Goal: Task Accomplishment & Management: Manage account settings

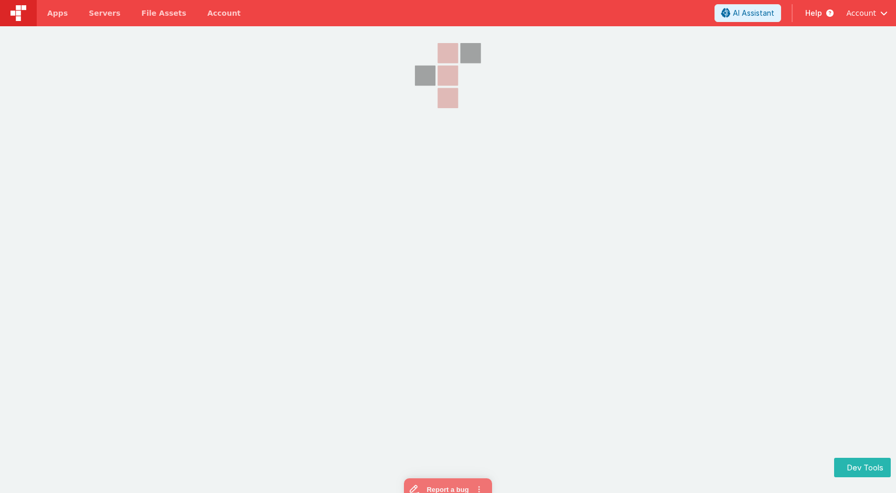
click at [53, 13] on span "Apps" at bounding box center [57, 13] width 20 height 10
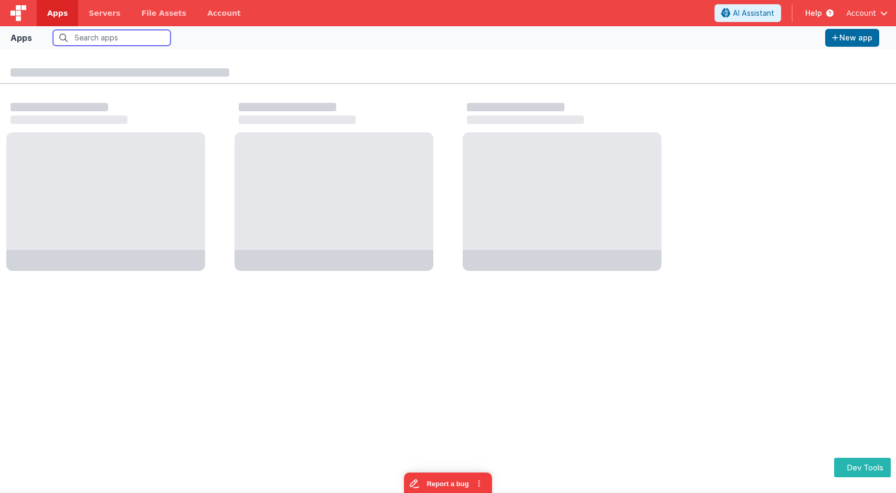
click at [87, 35] on input "text" at bounding box center [112, 38] width 118 height 16
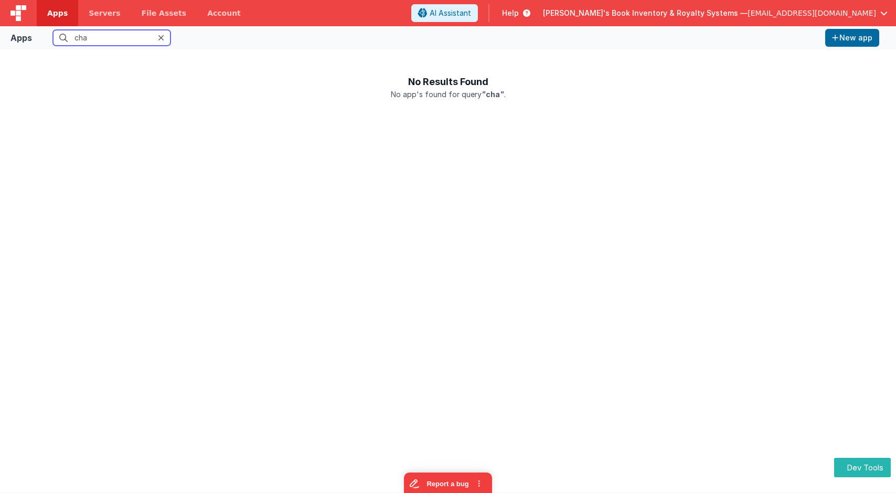
type input "char"
click at [194, 40] on label "All organizations" at bounding box center [220, 38] width 66 height 10
click at [0, 0] on input "All organizations" at bounding box center [0, 0] width 0 height 0
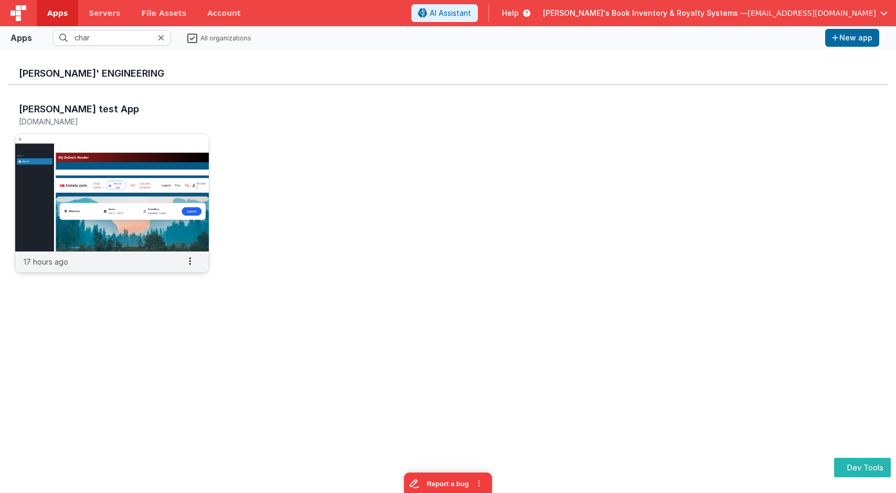
click at [95, 154] on img at bounding box center [112, 193] width 194 height 118
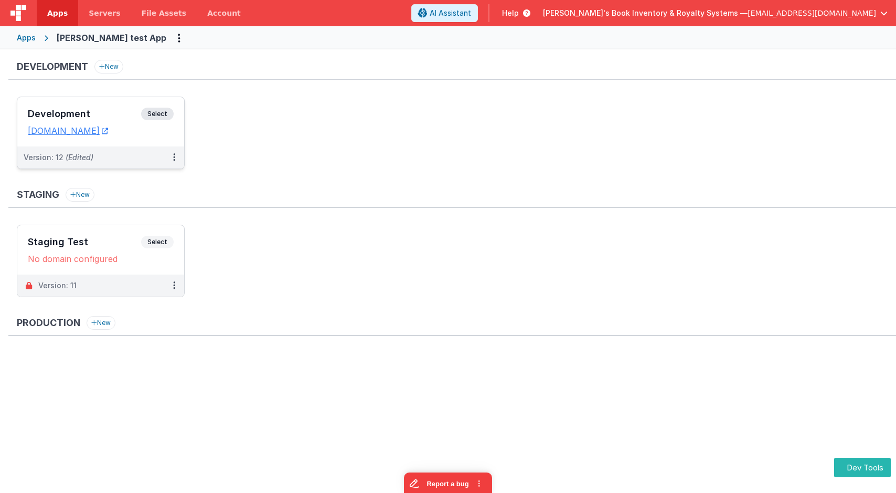
click at [152, 115] on span "Select" at bounding box center [157, 114] width 33 height 13
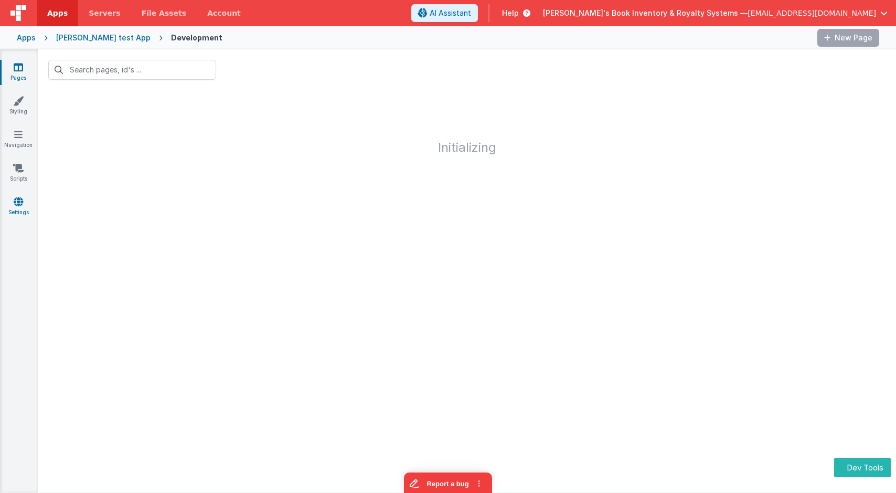
click at [19, 199] on icon at bounding box center [18, 201] width 9 height 10
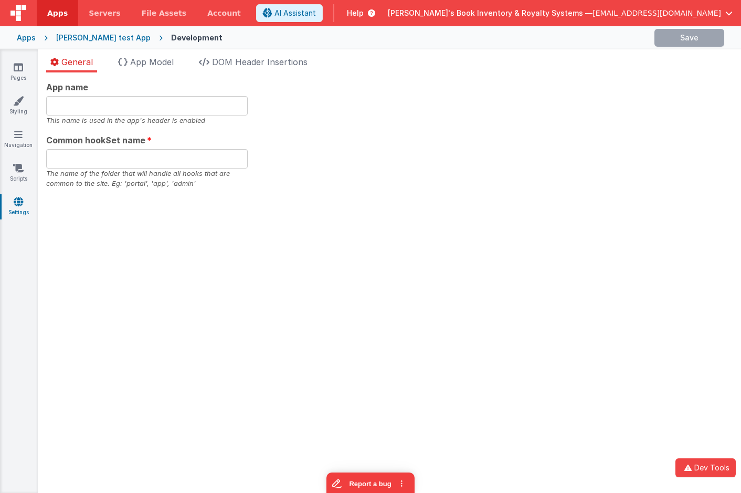
type input "[PERSON_NAME], Get your own app"
type input "app340asdf"
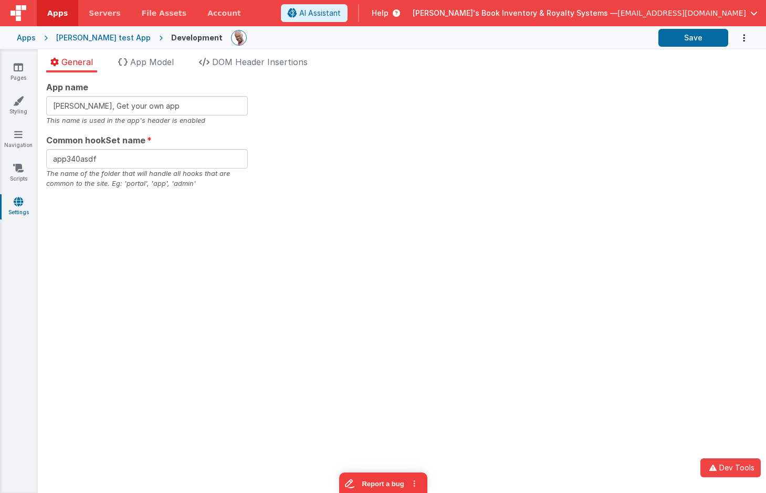
click at [426, 219] on div "App name Charles GUI, Get your own app This name is used in the app's header is…" at bounding box center [402, 282] width 728 height 420
click at [174, 111] on input "[PERSON_NAME], Get your own app" at bounding box center [147, 105] width 202 height 19
type input "[PERSON_NAME], Get your own app!!"
click at [703, 34] on button "Save" at bounding box center [693, 38] width 70 height 18
click at [350, 208] on div "App name Charles GUI, Get your own app!! This name is used in the app's header …" at bounding box center [402, 282] width 728 height 420
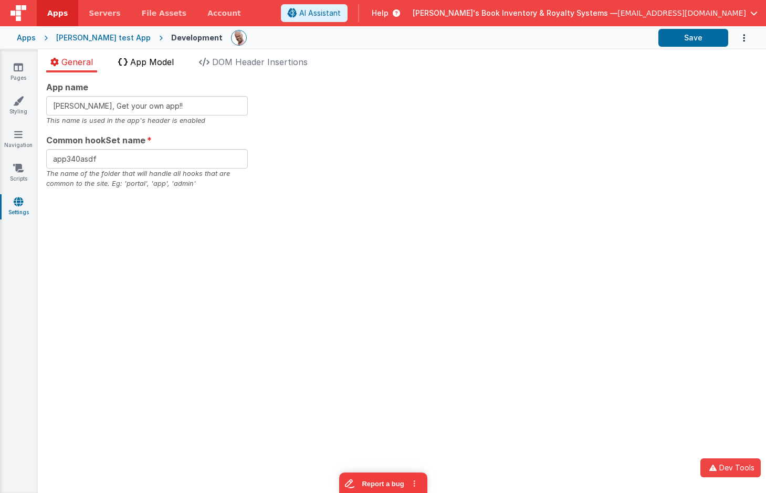
click at [139, 59] on span "App Model" at bounding box center [152, 62] width 44 height 10
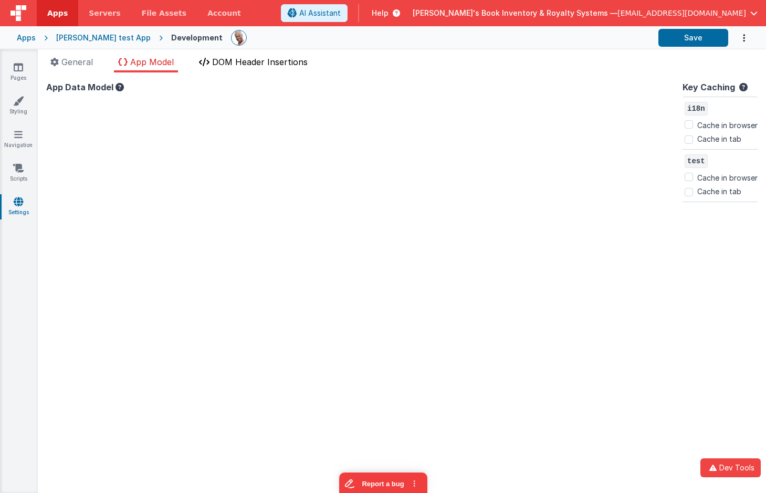
click at [242, 62] on span "DOM Header Insertions" at bounding box center [260, 62] width 96 height 10
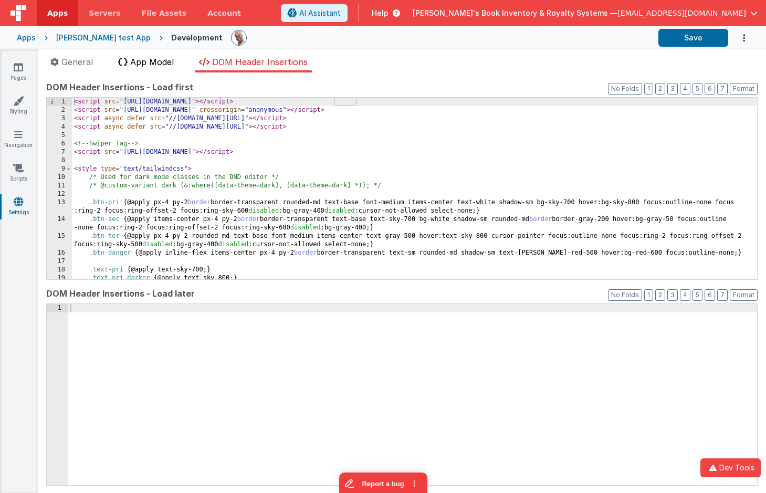
click at [161, 65] on span "App Model" at bounding box center [152, 62] width 44 height 10
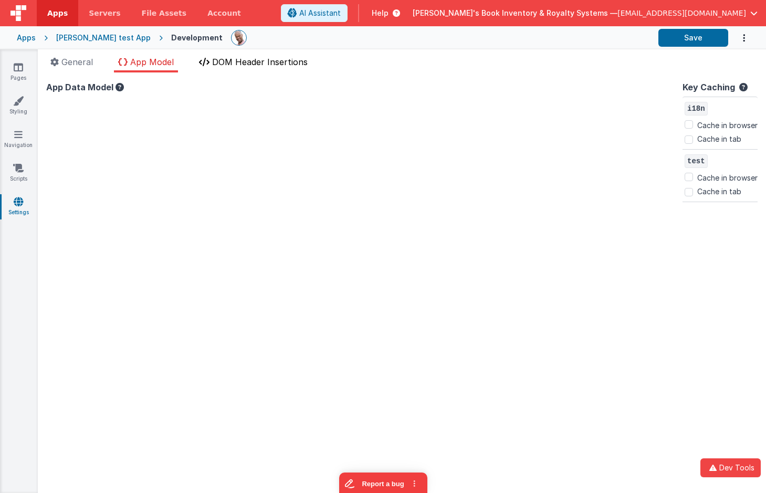
click at [232, 66] on span "DOM Header Insertions" at bounding box center [260, 62] width 96 height 10
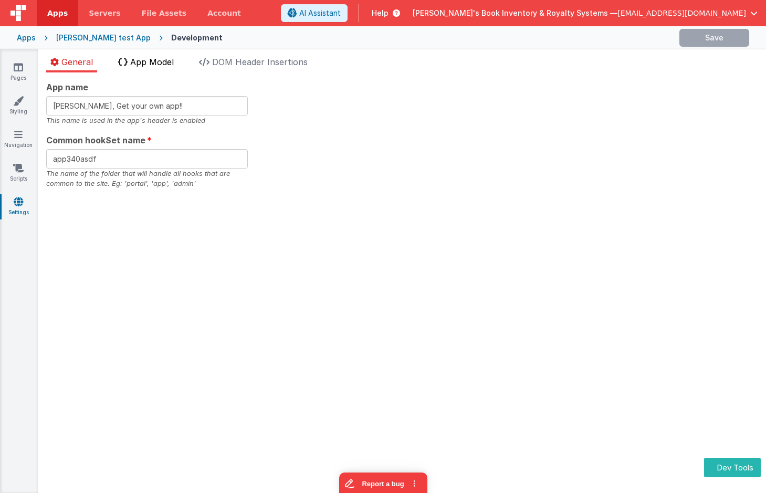
click at [166, 61] on span "App Model" at bounding box center [152, 62] width 44 height 10
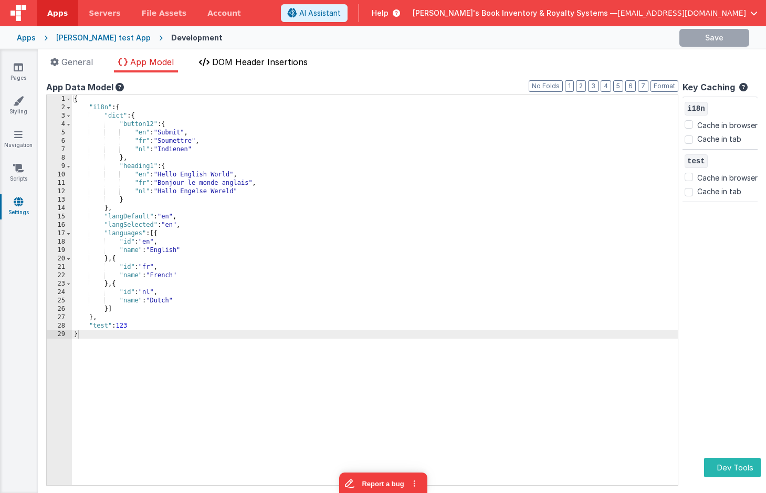
click at [260, 58] on span "DOM Header Insertions" at bounding box center [260, 62] width 96 height 10
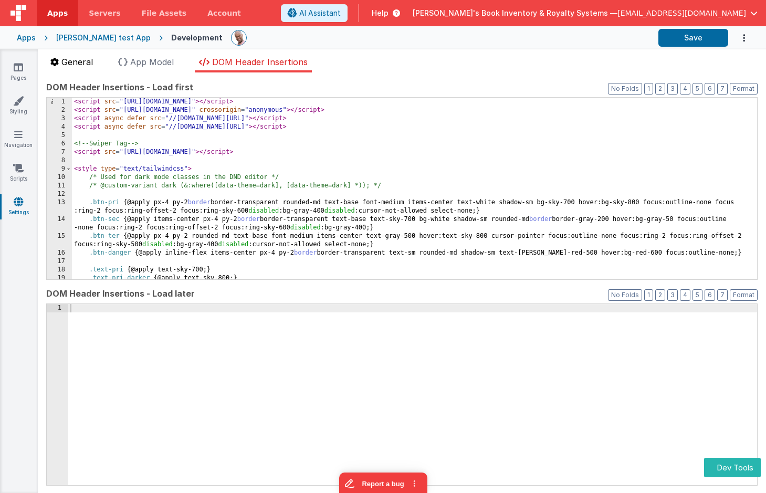
click at [88, 62] on span "General" at bounding box center [76, 62] width 31 height 10
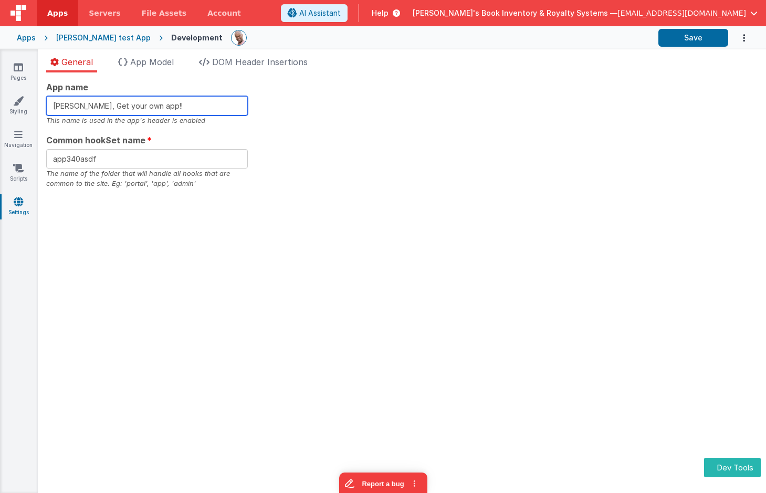
click at [173, 104] on input "[PERSON_NAME], Get your own app!!" at bounding box center [147, 105] width 202 height 19
type input "[PERSON_NAME], Get your own app"
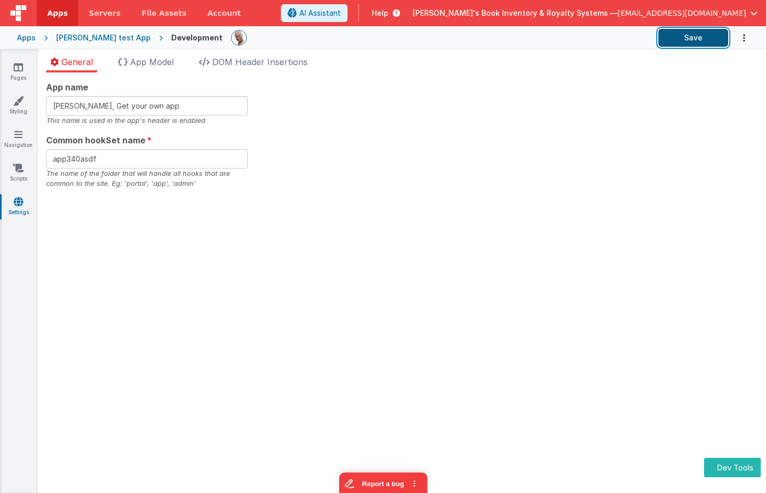
click at [695, 37] on button "Save" at bounding box center [693, 38] width 70 height 18
drag, startPoint x: 364, startPoint y: 195, endPoint x: 355, endPoint y: 192, distance: 9.0
click at [363, 195] on div "App name Charles GUI, Get your own app This name is used in the app's header is…" at bounding box center [402, 282] width 728 height 420
click at [155, 57] on span "App Model" at bounding box center [152, 62] width 44 height 10
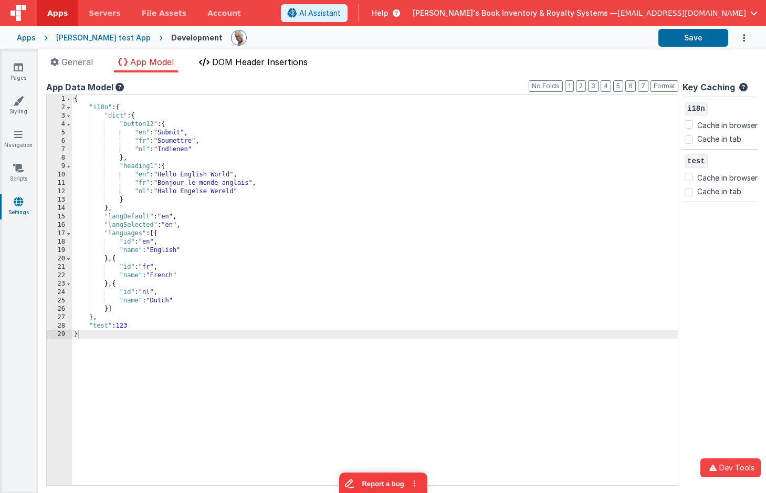
click at [232, 57] on span "DOM Header Insertions" at bounding box center [260, 62] width 96 height 10
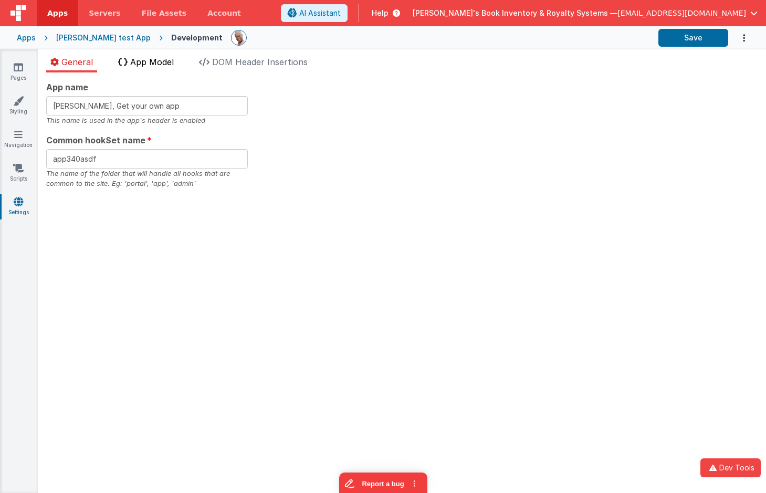
click at [144, 62] on span "App Model" at bounding box center [152, 62] width 44 height 10
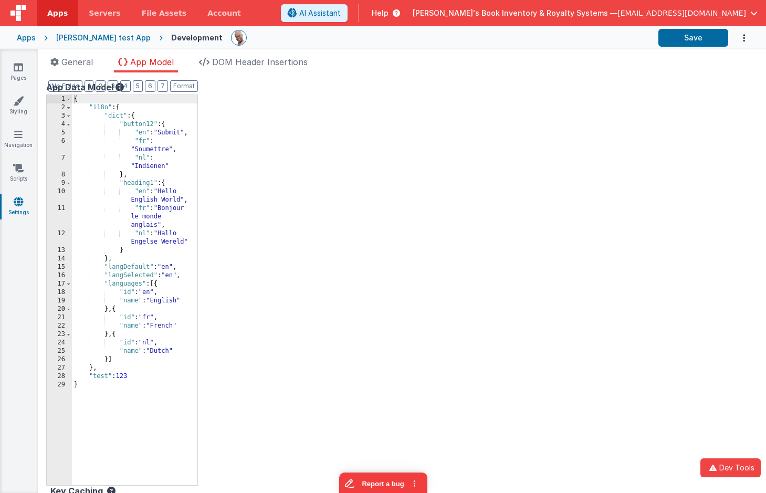
click at [16, 204] on icon at bounding box center [18, 201] width 9 height 10
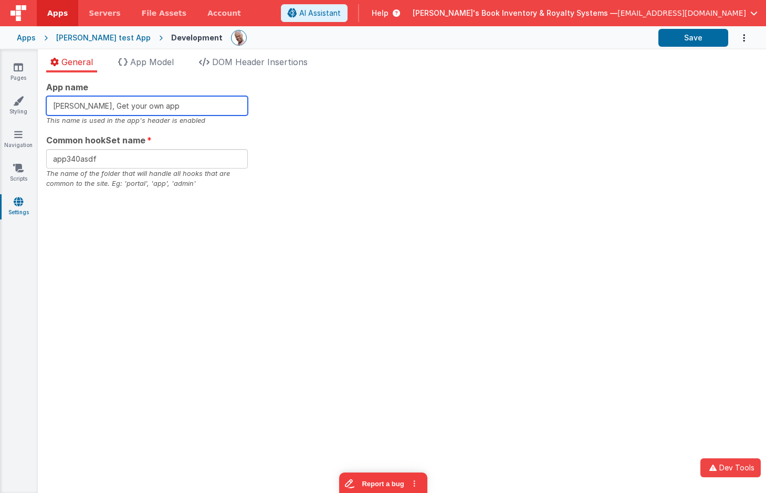
click at [182, 110] on input "[PERSON_NAME], Get your own app" at bounding box center [147, 105] width 202 height 19
type input "[PERSON_NAME], Get your own app!!"
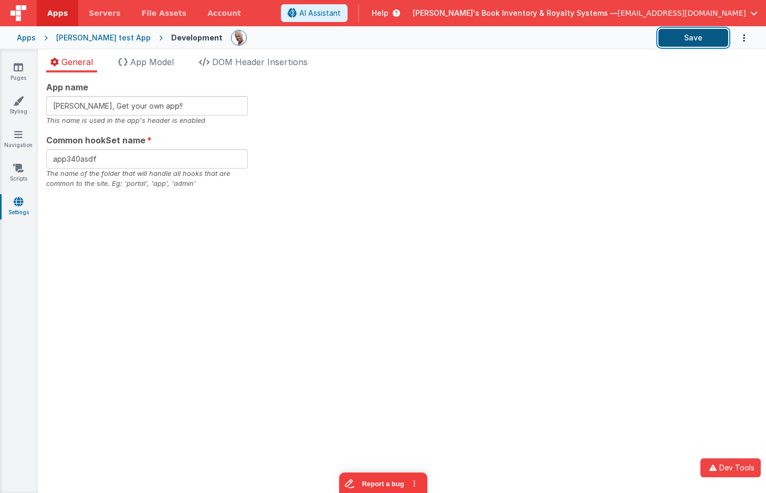
click at [681, 42] on button "Save" at bounding box center [693, 38] width 70 height 18
drag, startPoint x: 352, startPoint y: 239, endPoint x: 168, endPoint y: 228, distance: 184.0
click at [352, 239] on div "App name Charles GUI, Get your own app!! This name is used in the app's header …" at bounding box center [402, 282] width 728 height 420
click at [168, 62] on span "App Model" at bounding box center [152, 62] width 44 height 10
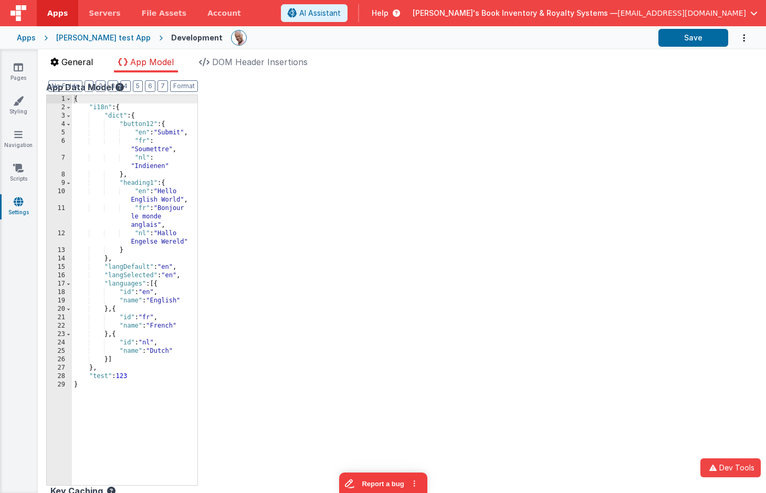
drag, startPoint x: 65, startPoint y: 60, endPoint x: 76, endPoint y: 60, distance: 10.5
click at [65, 60] on span "General" at bounding box center [76, 62] width 31 height 10
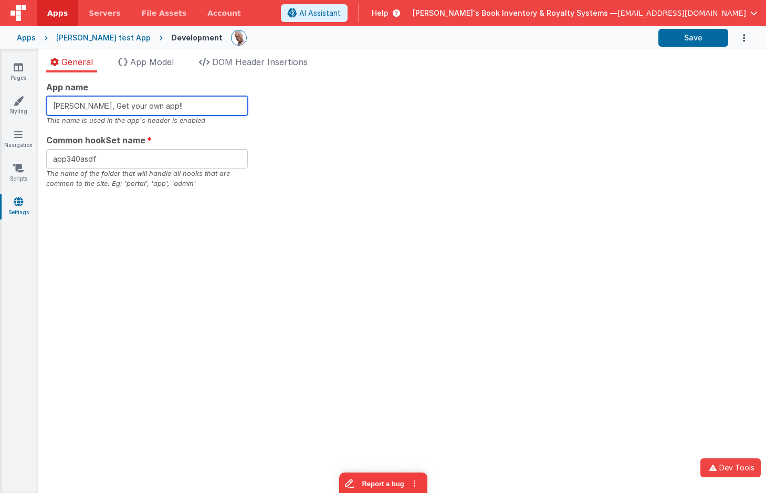
click at [175, 101] on input "Charles GUI, Get your own app!!" at bounding box center [147, 105] width 202 height 19
click at [189, 97] on input "Charles GUI, Get your own app!!" at bounding box center [147, 105] width 202 height 19
click at [189, 103] on input "Charles GUI, Get your own app!!" at bounding box center [147, 105] width 202 height 19
type input "Charles GUI, Get your own app!!!"
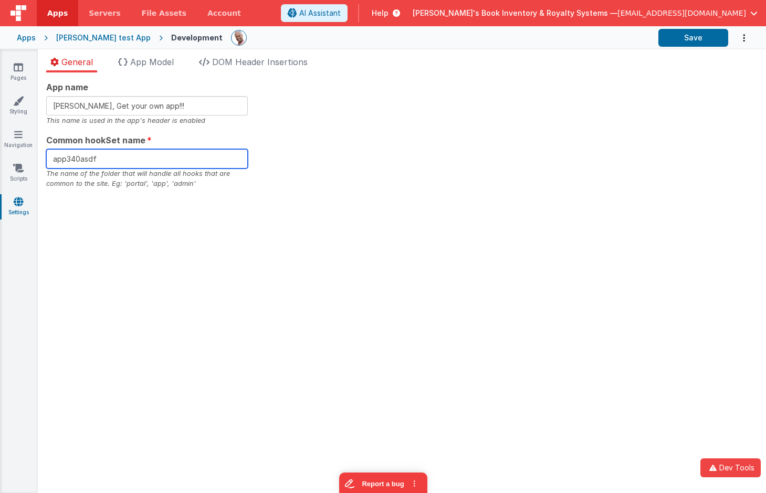
click at [189, 162] on input "app340asdf" at bounding box center [147, 158] width 202 height 19
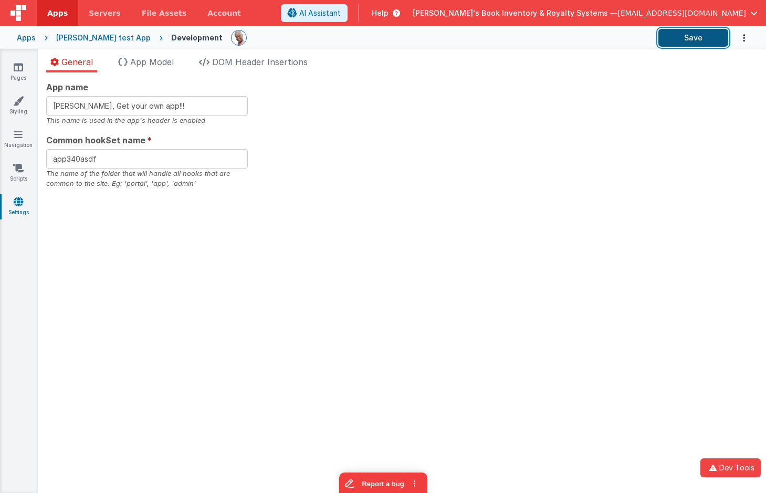
click at [714, 38] on button "Save" at bounding box center [693, 38] width 70 height 18
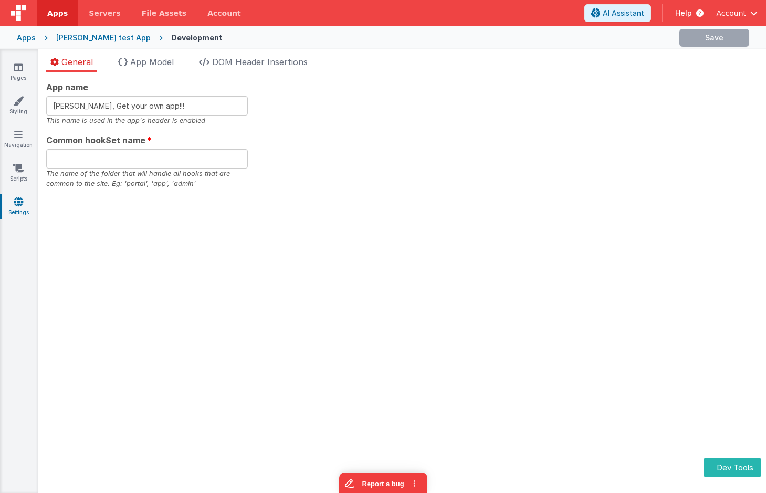
type input "app340asdf"
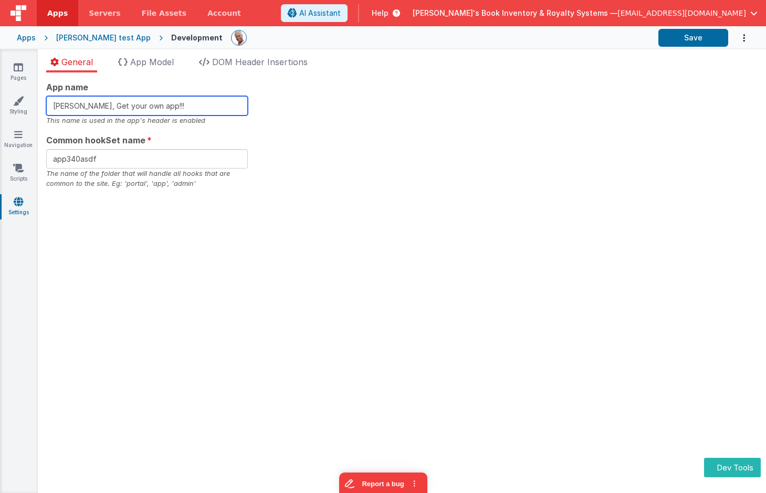
click at [197, 106] on input "[PERSON_NAME], Get your own app!!!" at bounding box center [147, 105] width 202 height 19
type input "[PERSON_NAME], Get your own app"
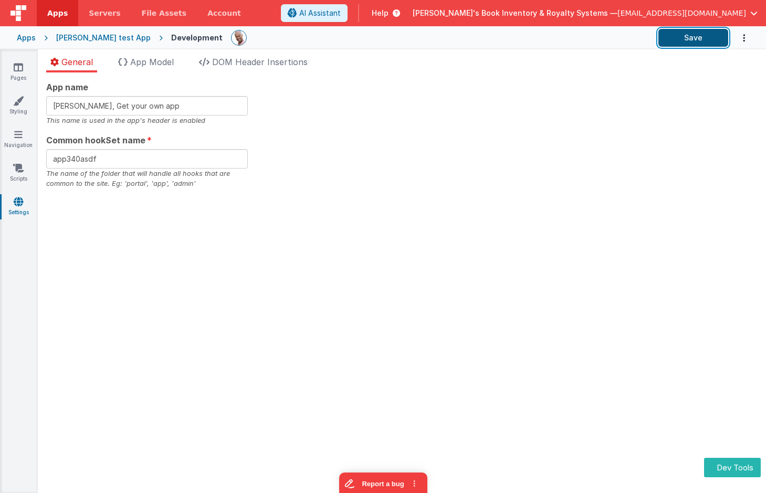
click at [687, 31] on button "Save" at bounding box center [693, 38] width 70 height 18
click at [15, 172] on icon at bounding box center [18, 168] width 10 height 10
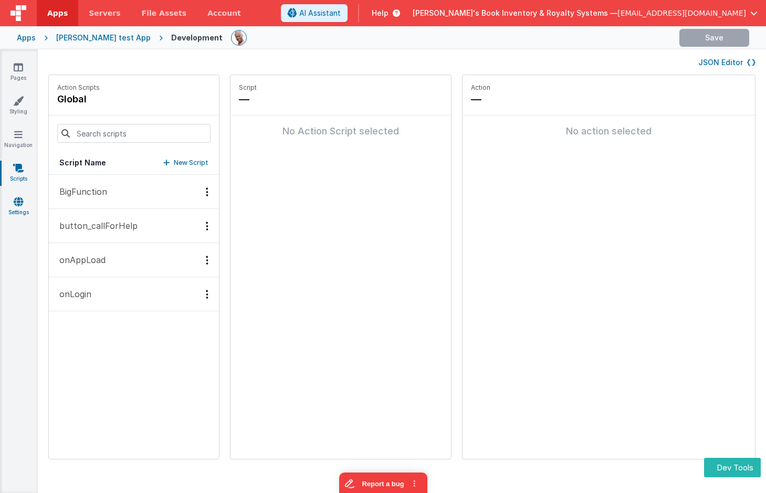
click at [15, 200] on icon at bounding box center [18, 201] width 9 height 10
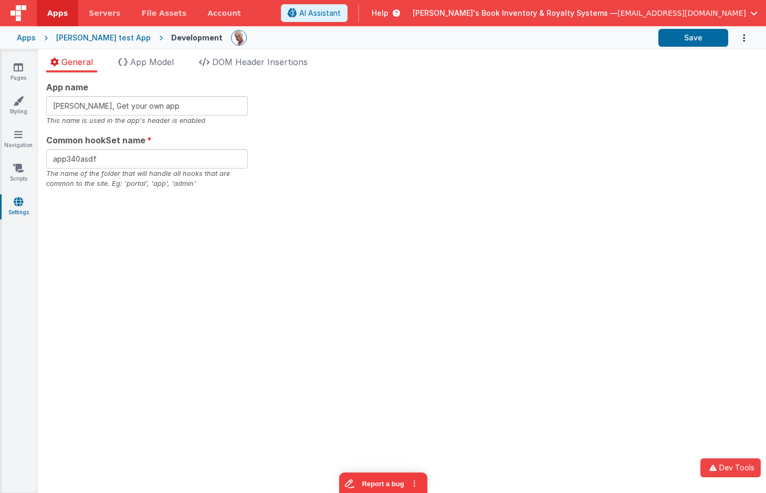
click at [284, 93] on div "App name [PERSON_NAME], Get your own app This name is used in the app's header …" at bounding box center [401, 135] width 711 height 108
click at [172, 105] on input "[PERSON_NAME], Get your own app" at bounding box center [147, 105] width 202 height 19
type input "[PERSON_NAME], Get your own app!!"
click at [690, 38] on button "Save" at bounding box center [693, 38] width 70 height 18
